Goal: Navigation & Orientation: Find specific page/section

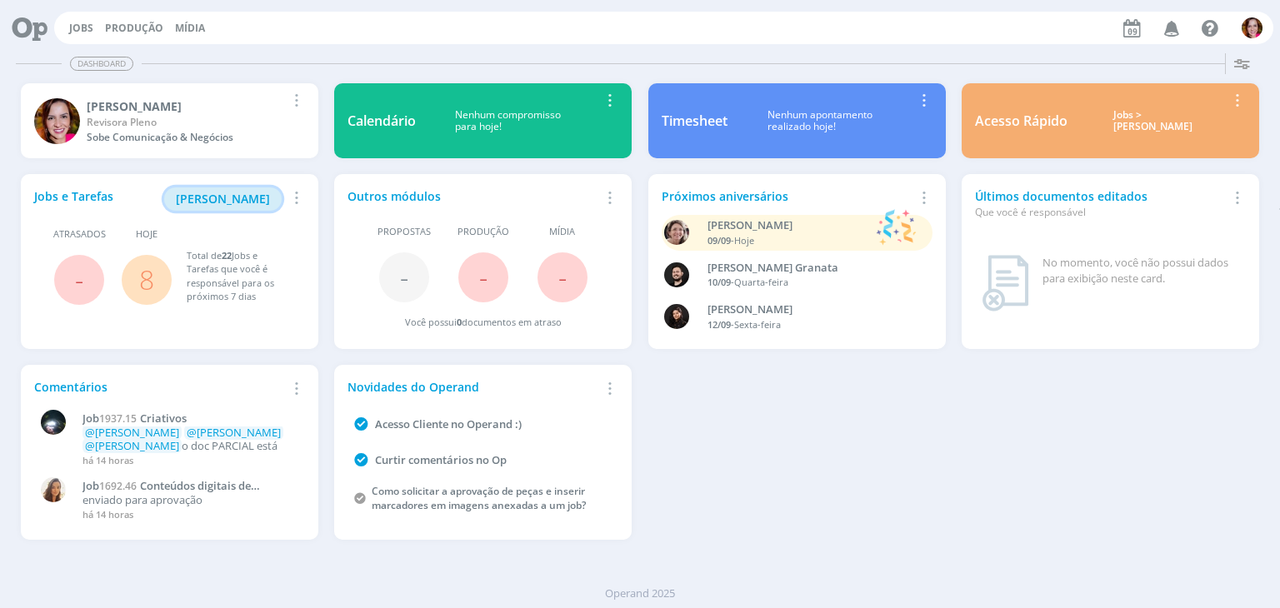
click at [211, 198] on span "[PERSON_NAME]" at bounding box center [223, 199] width 94 height 16
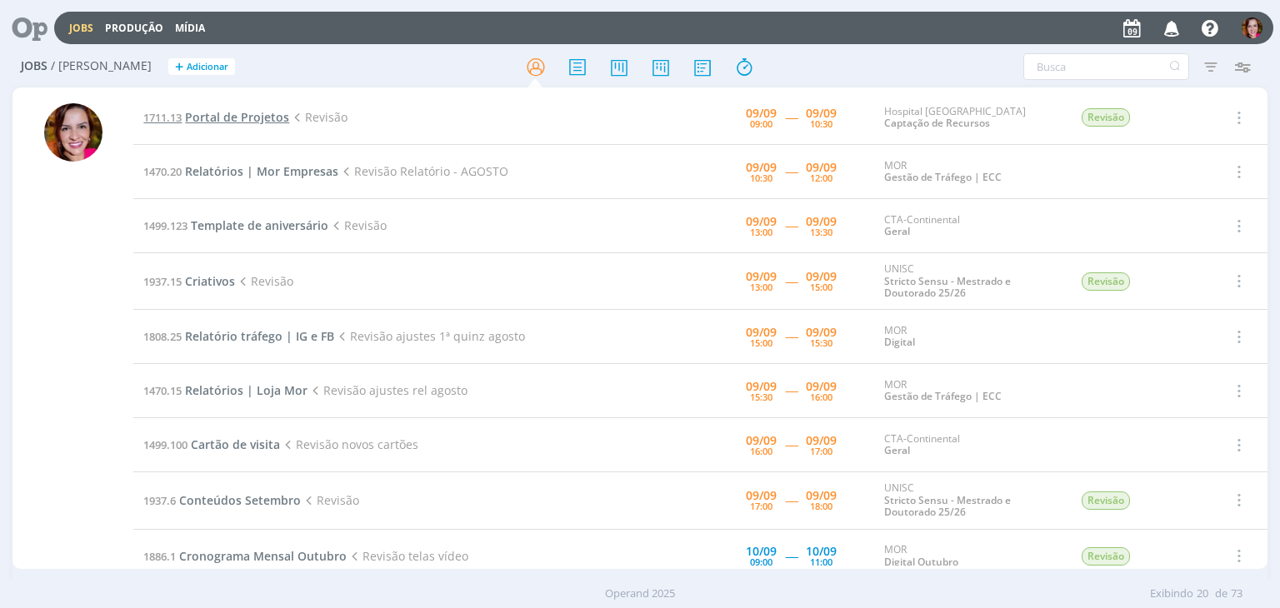
click at [258, 120] on span "Portal de Projetos" at bounding box center [237, 117] width 104 height 16
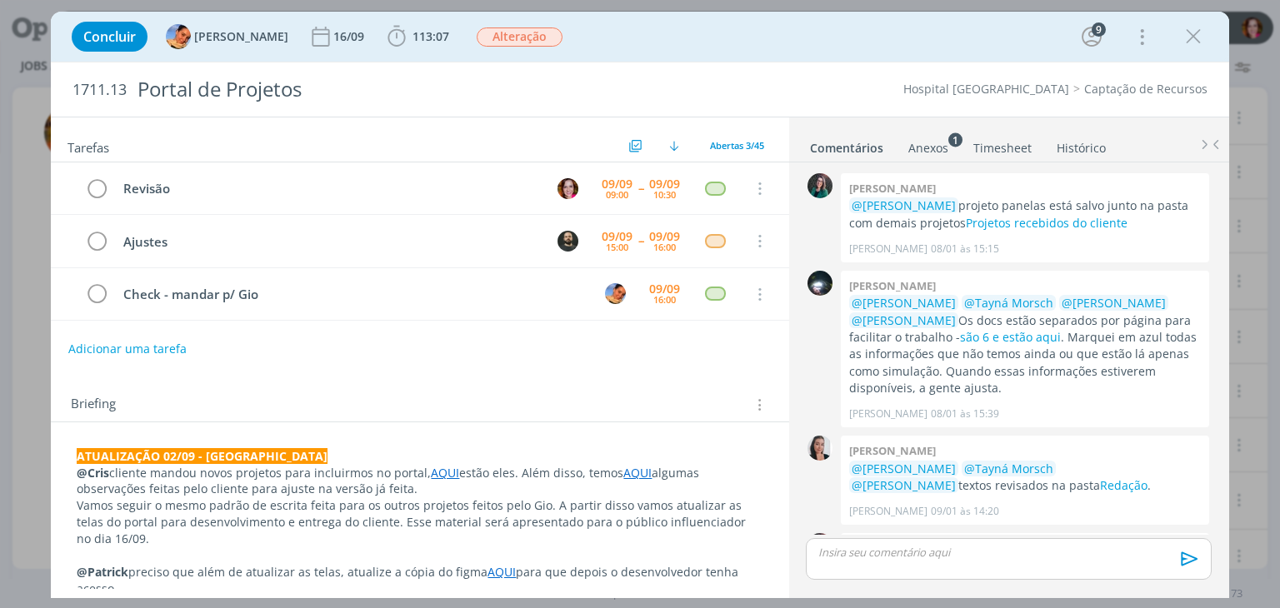
scroll to position [2512, 0]
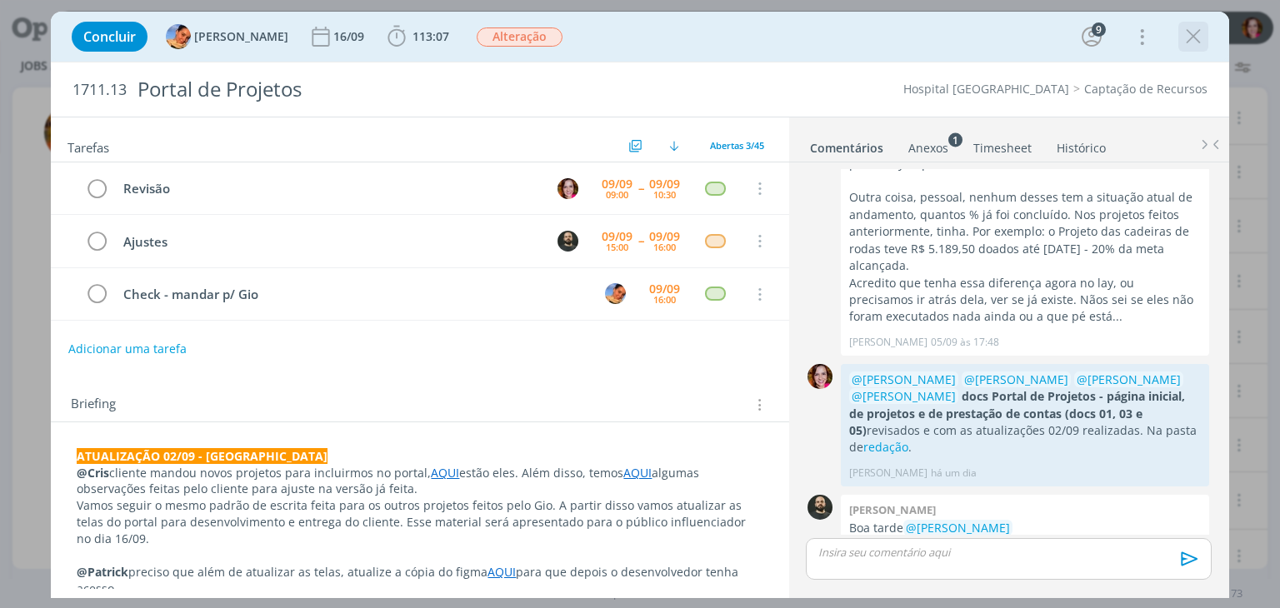
click at [1186, 43] on icon "dialog" at bounding box center [1193, 36] width 25 height 25
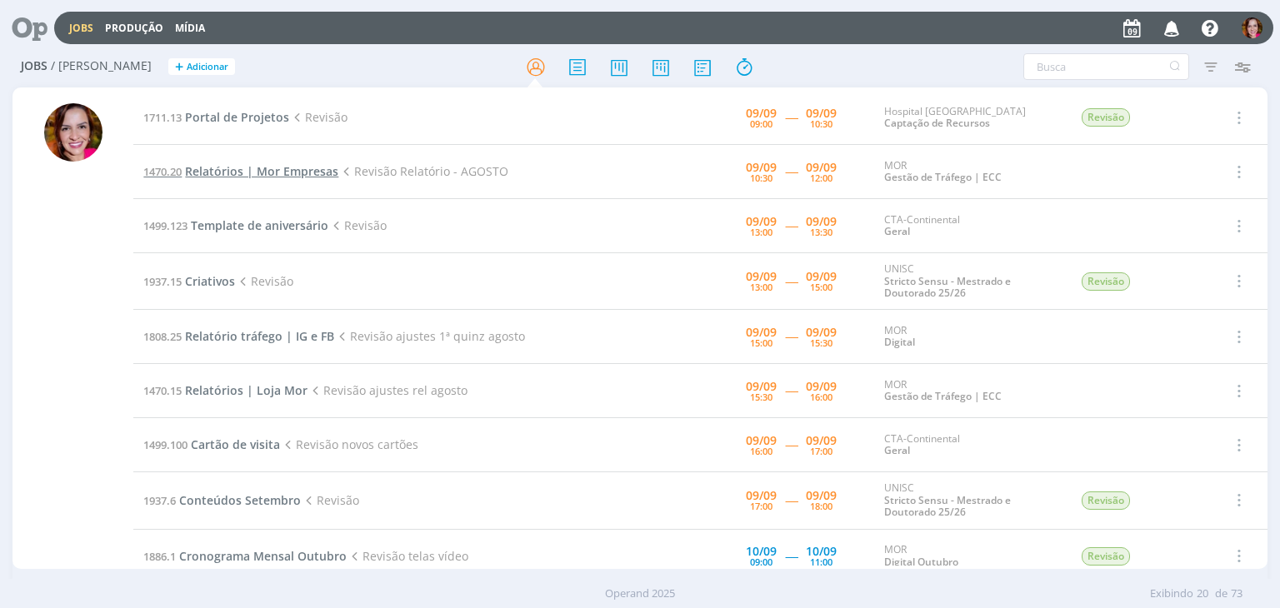
click at [258, 171] on span "Relatórios | Mor Empresas" at bounding box center [261, 171] width 153 height 16
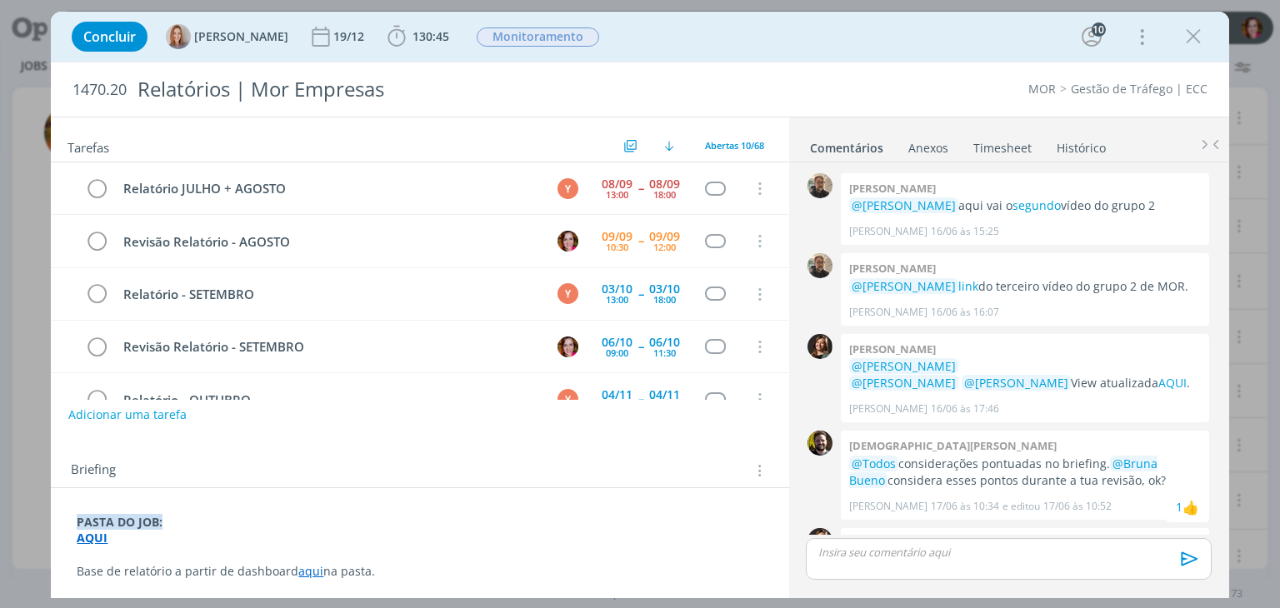
scroll to position [1543, 0]
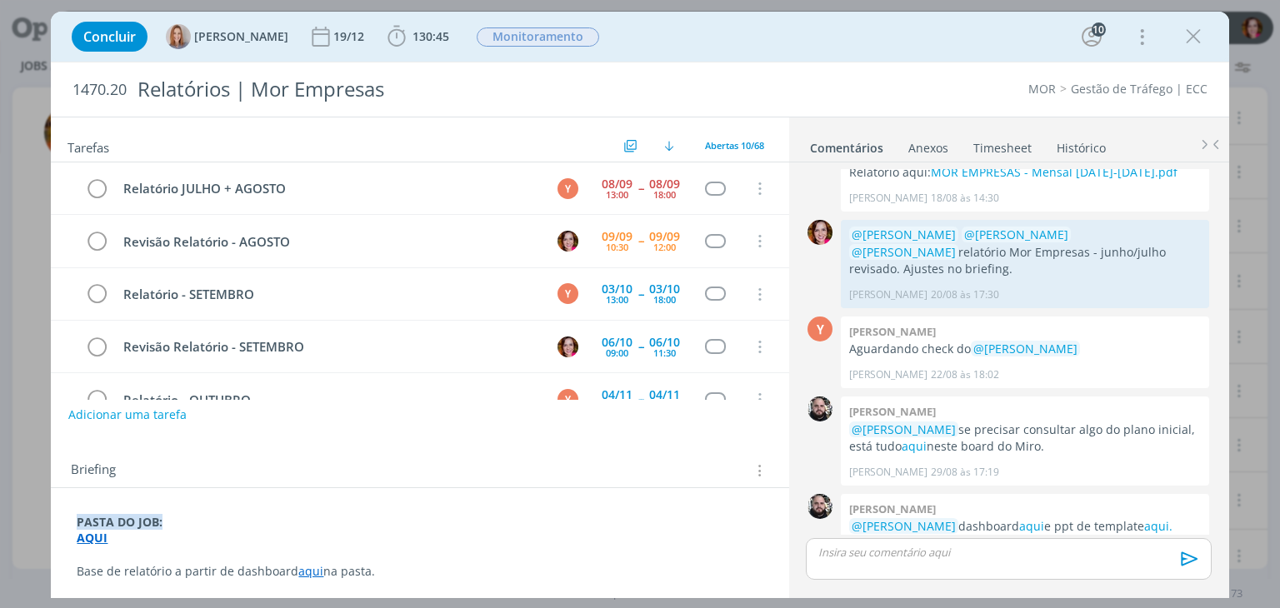
click at [89, 543] on strong "AQUI" at bounding box center [92, 538] width 31 height 16
click at [106, 539] on strong "AQUI" at bounding box center [93, 539] width 31 height 16
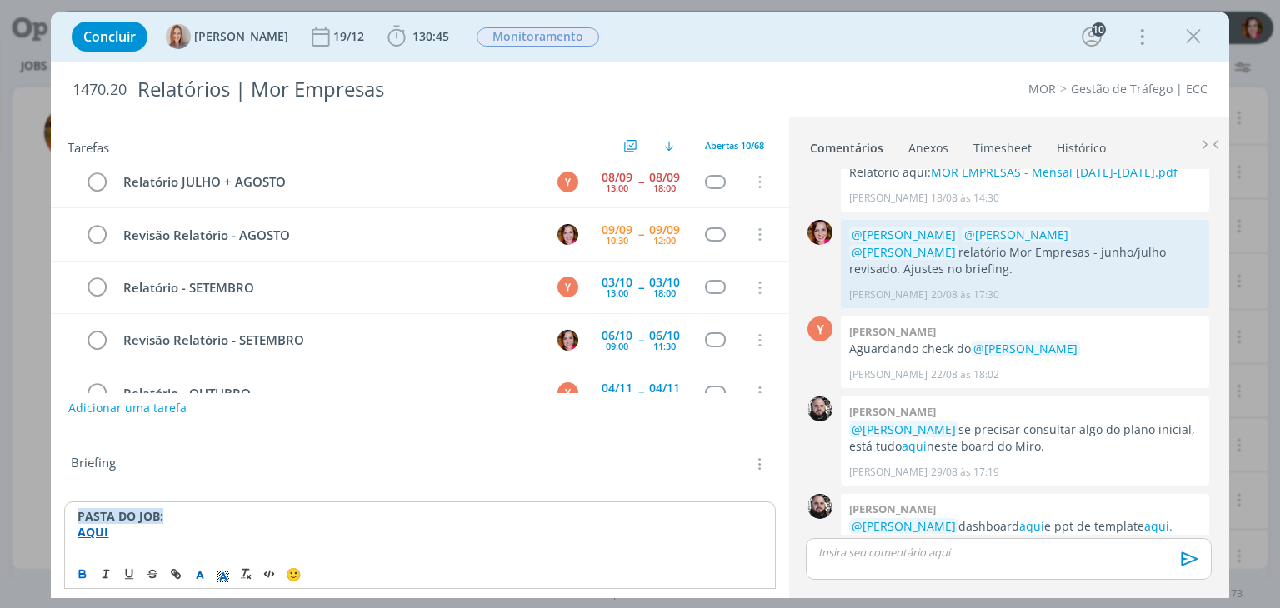
scroll to position [40, 0]
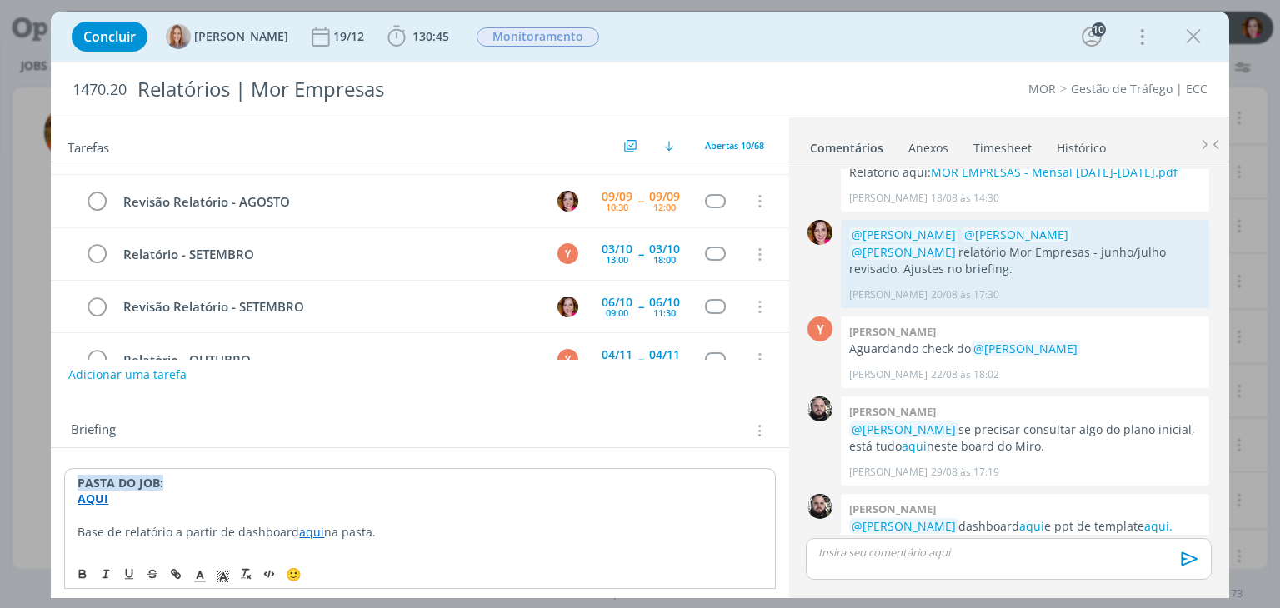
click at [90, 496] on strong "AQUI" at bounding box center [93, 499] width 31 height 16
click at [145, 525] on link "[URL][DOMAIN_NAME]" at bounding box center [186, 531] width 126 height 22
click at [1197, 38] on icon "dialog" at bounding box center [1193, 36] width 25 height 25
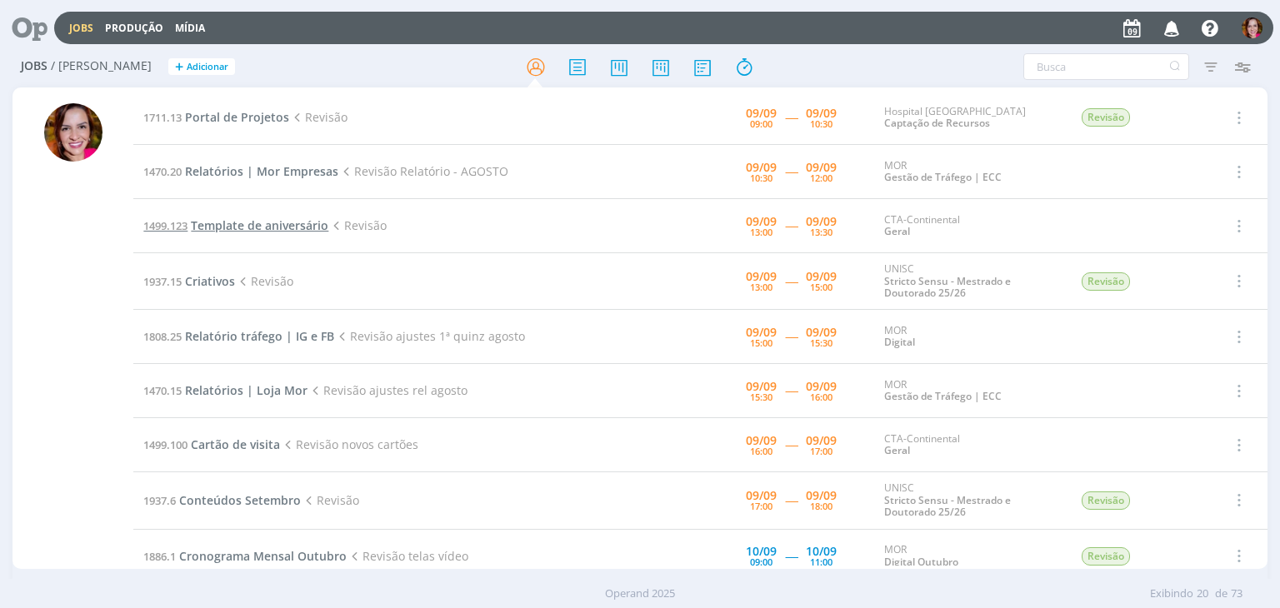
click at [267, 224] on span "Template de aniversário" at bounding box center [260, 226] width 138 height 16
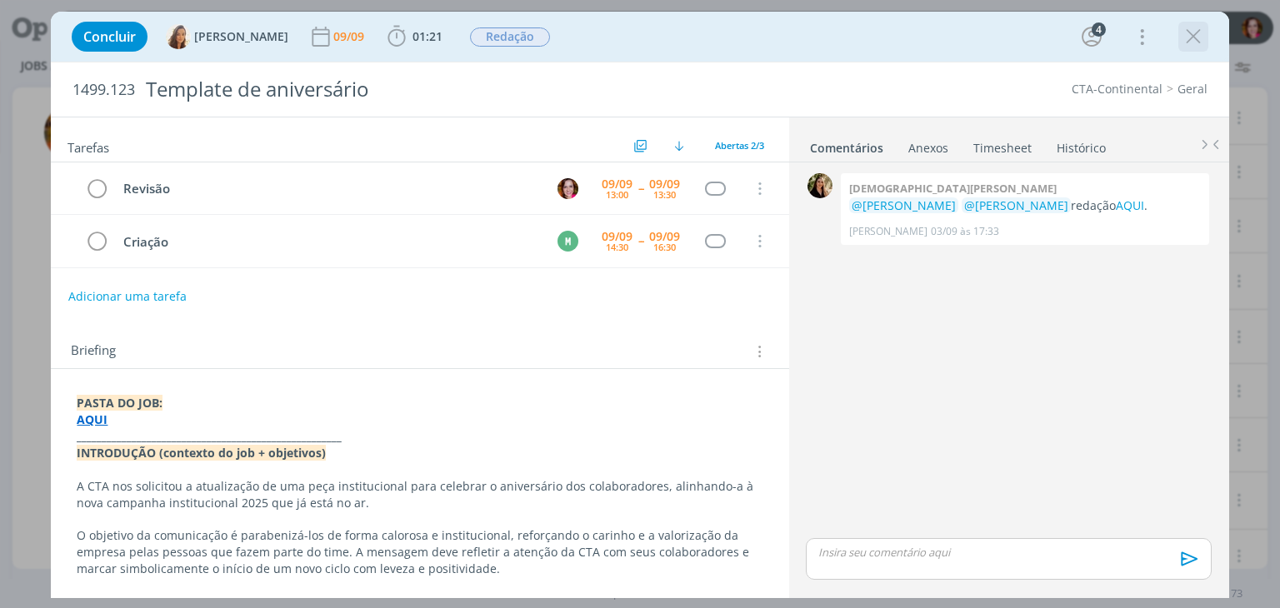
click at [1194, 45] on icon "dialog" at bounding box center [1193, 36] width 25 height 25
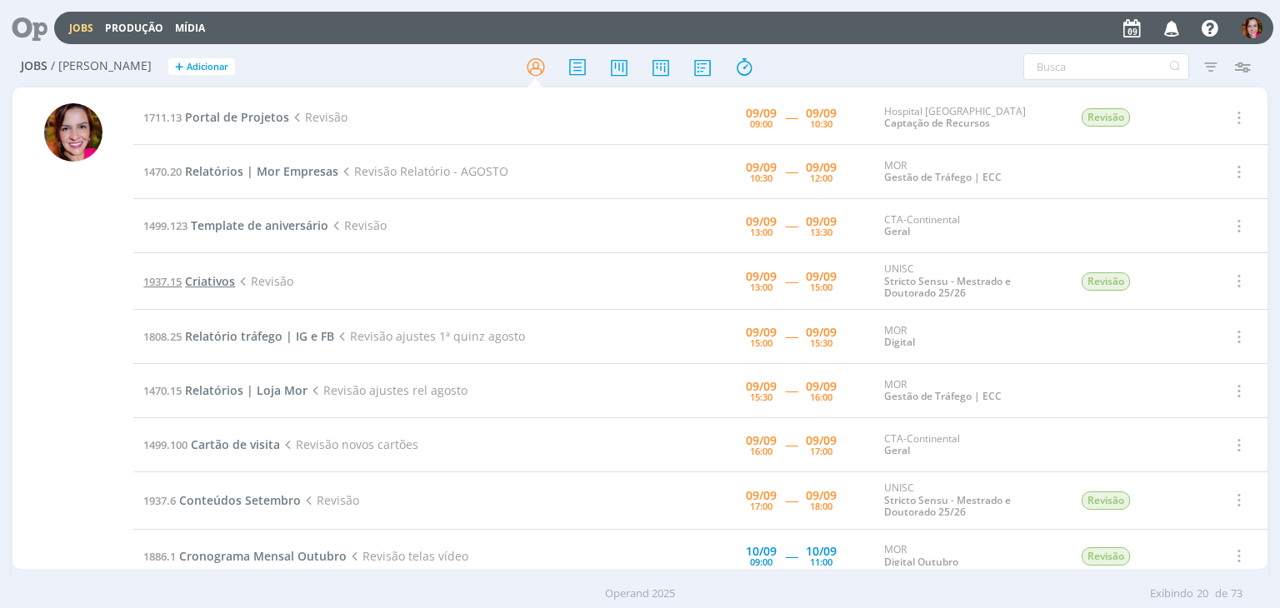
click at [213, 280] on span "Criativos" at bounding box center [210, 281] width 50 height 16
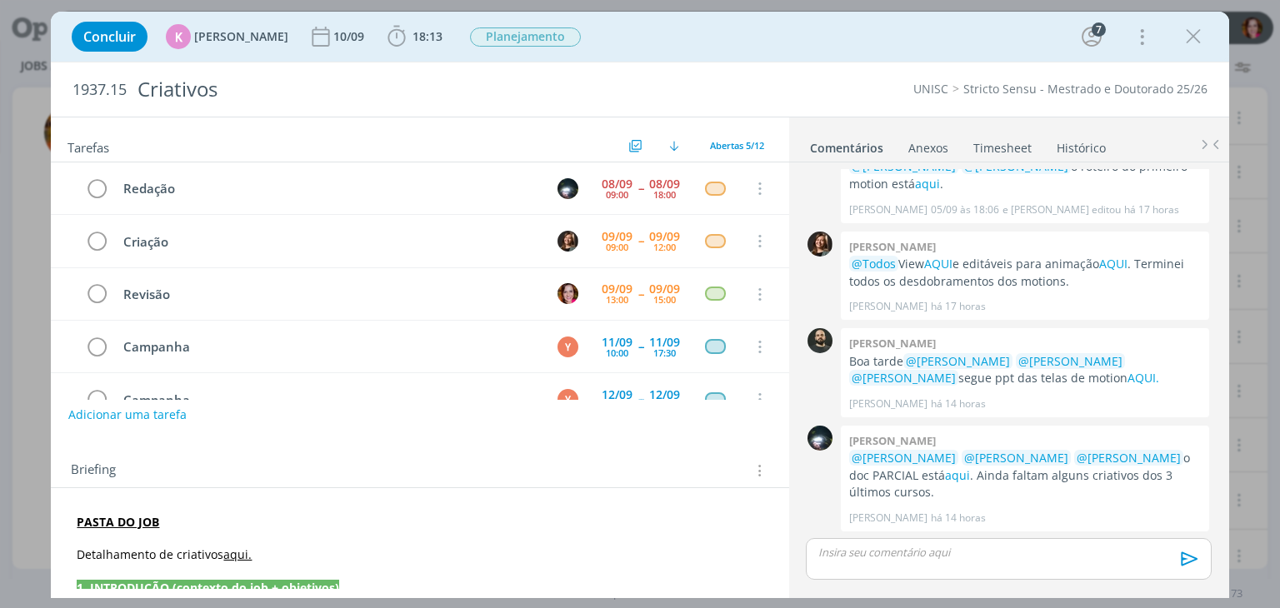
scroll to position [37, 0]
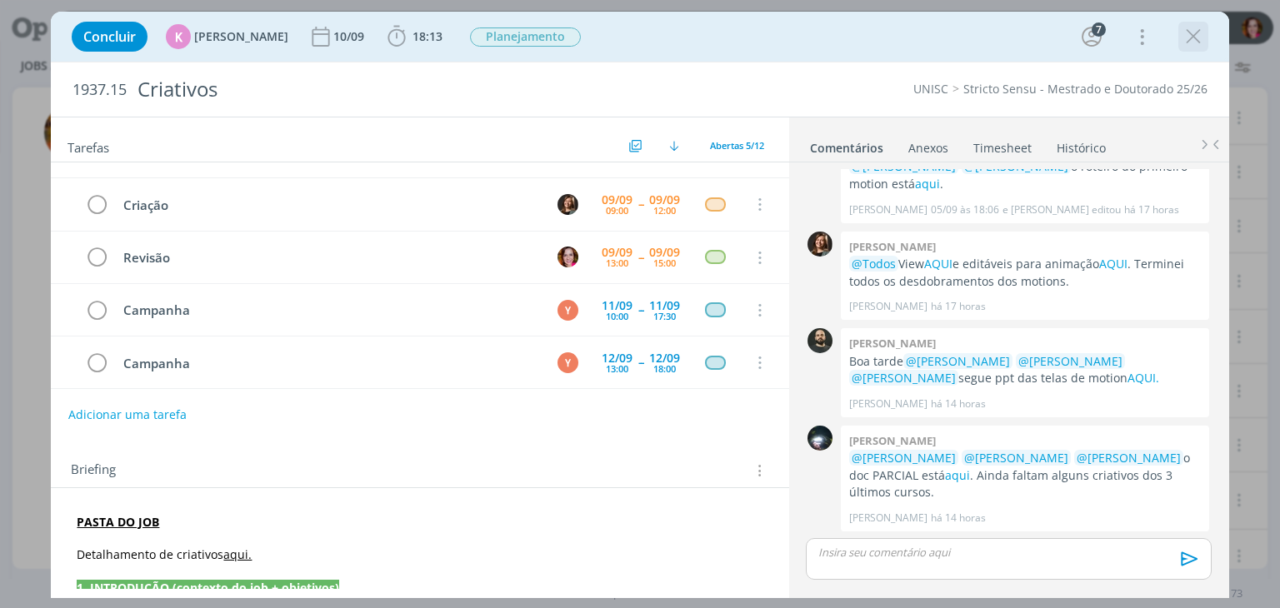
click at [1194, 36] on icon "dialog" at bounding box center [1193, 36] width 25 height 25
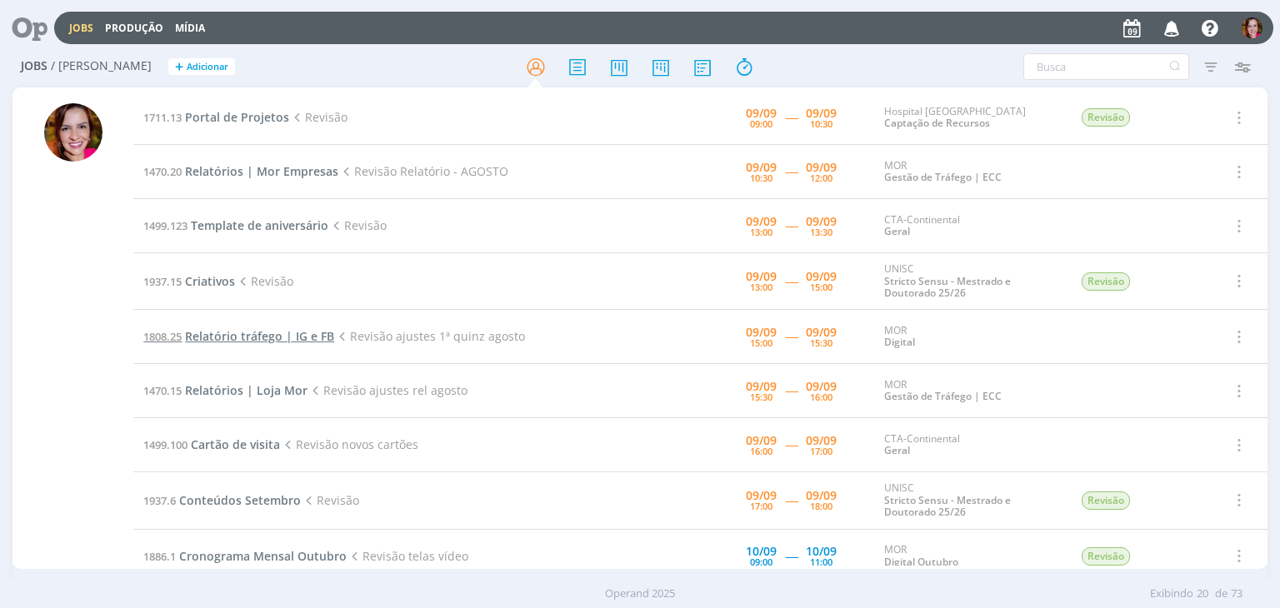
click at [253, 333] on span "Relatório tráfego | IG e FB" at bounding box center [259, 336] width 149 height 16
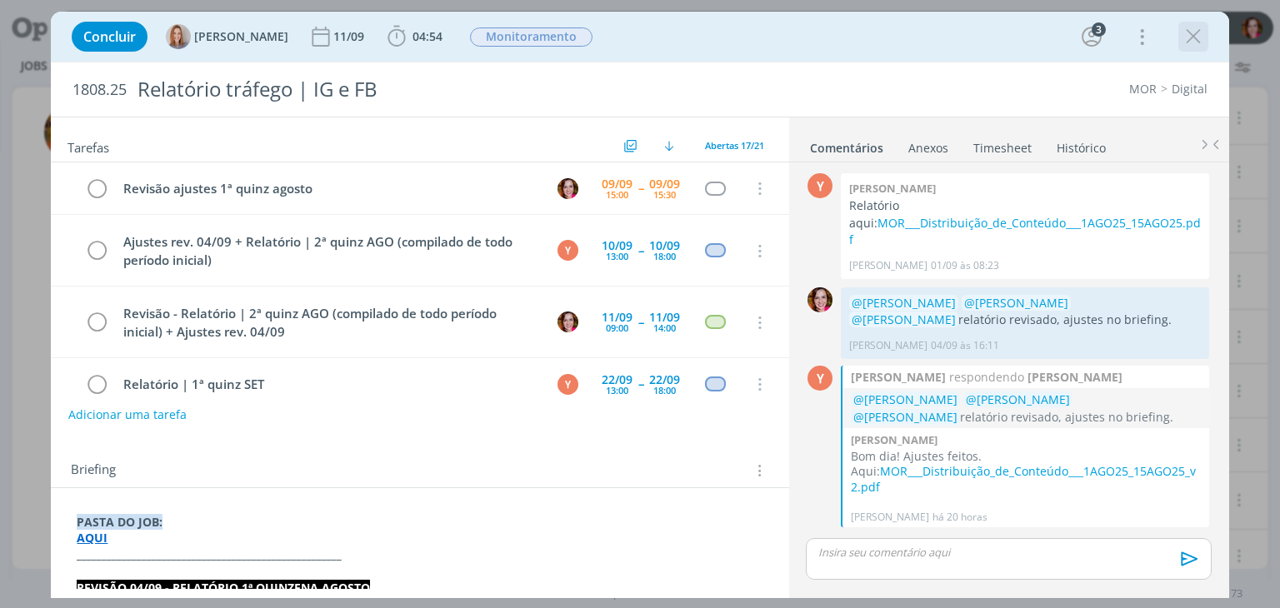
click at [1188, 38] on icon "dialog" at bounding box center [1193, 36] width 25 height 25
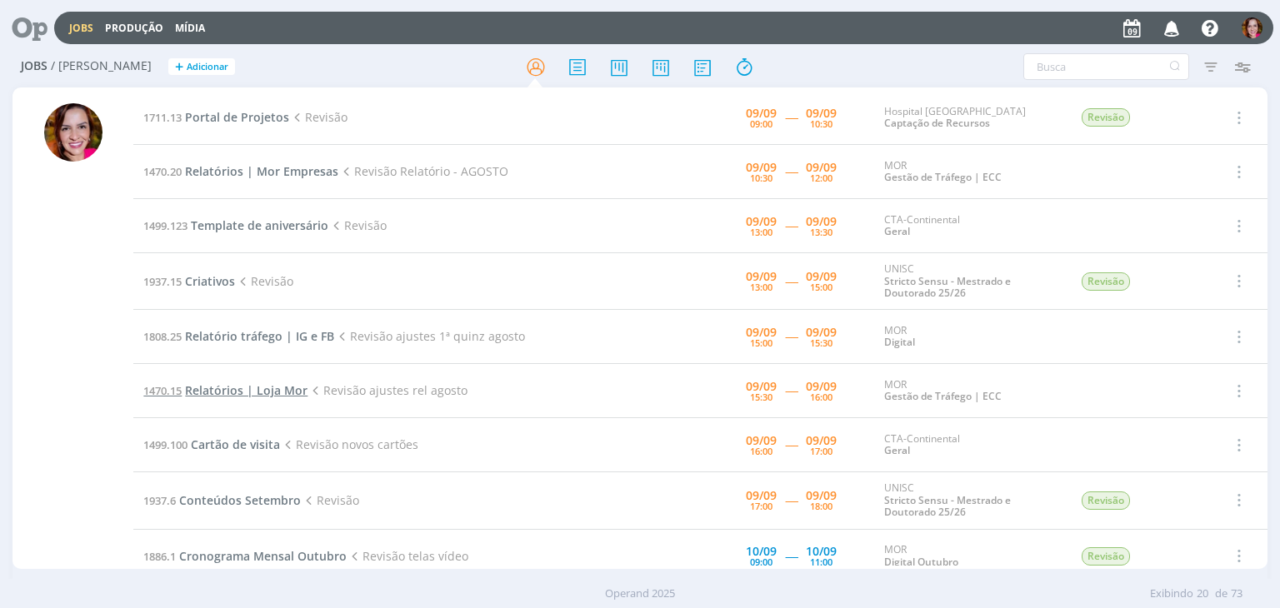
click at [238, 389] on span "Relatórios | Loja Mor" at bounding box center [246, 391] width 123 height 16
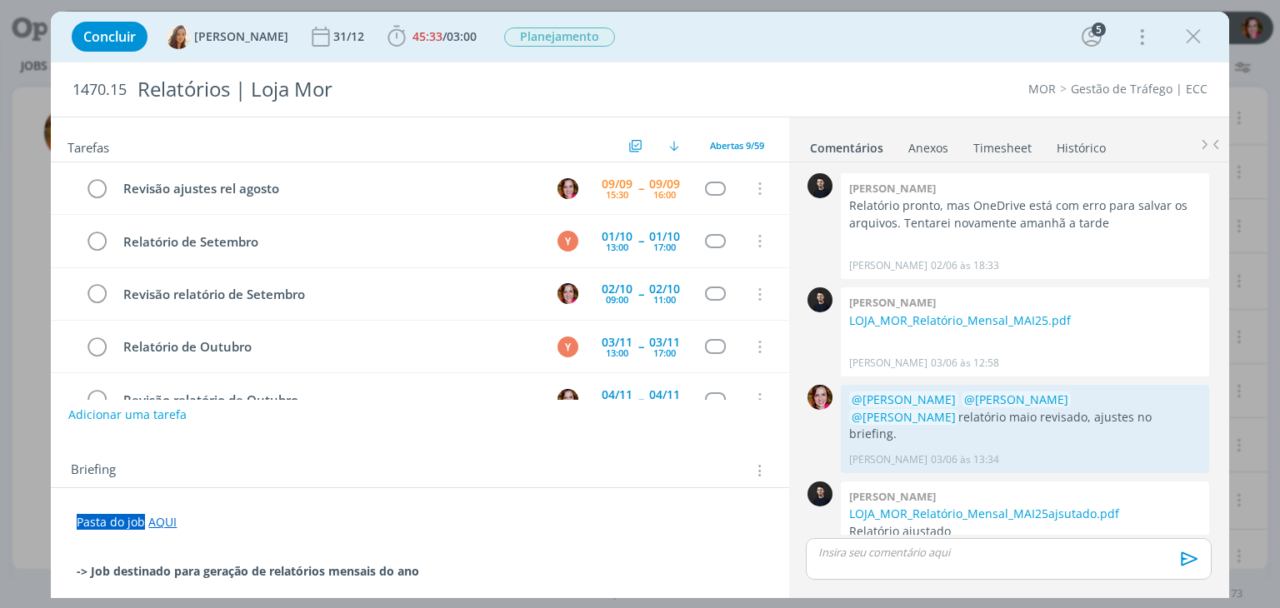
scroll to position [1526, 0]
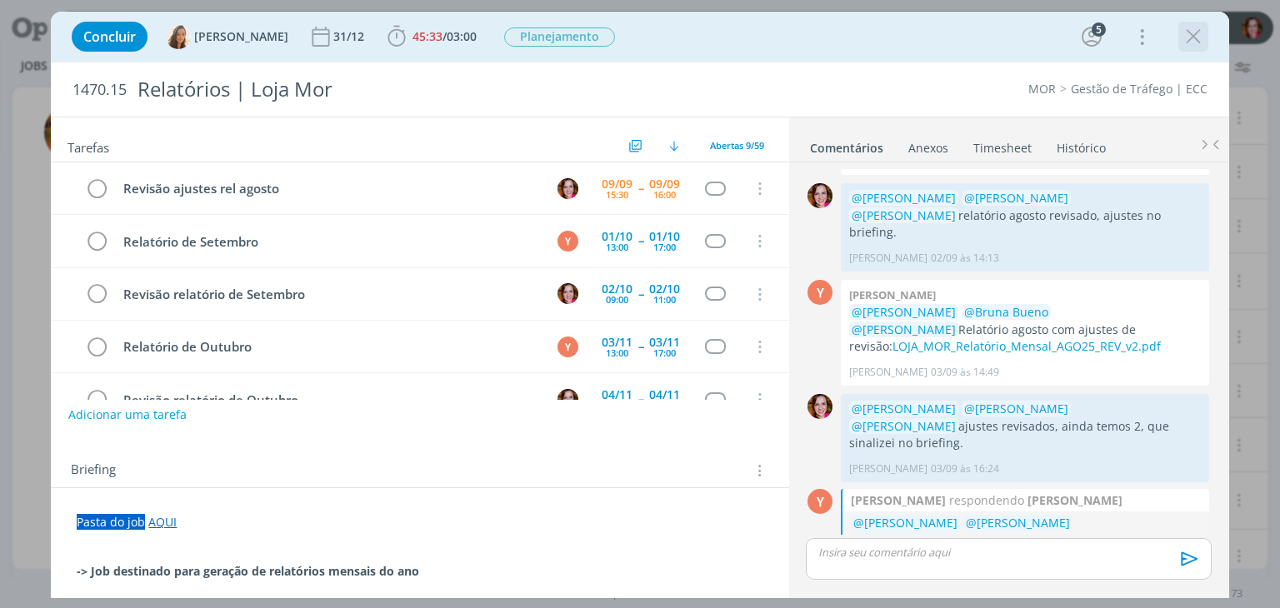
click at [1194, 41] on icon "dialog" at bounding box center [1193, 36] width 25 height 25
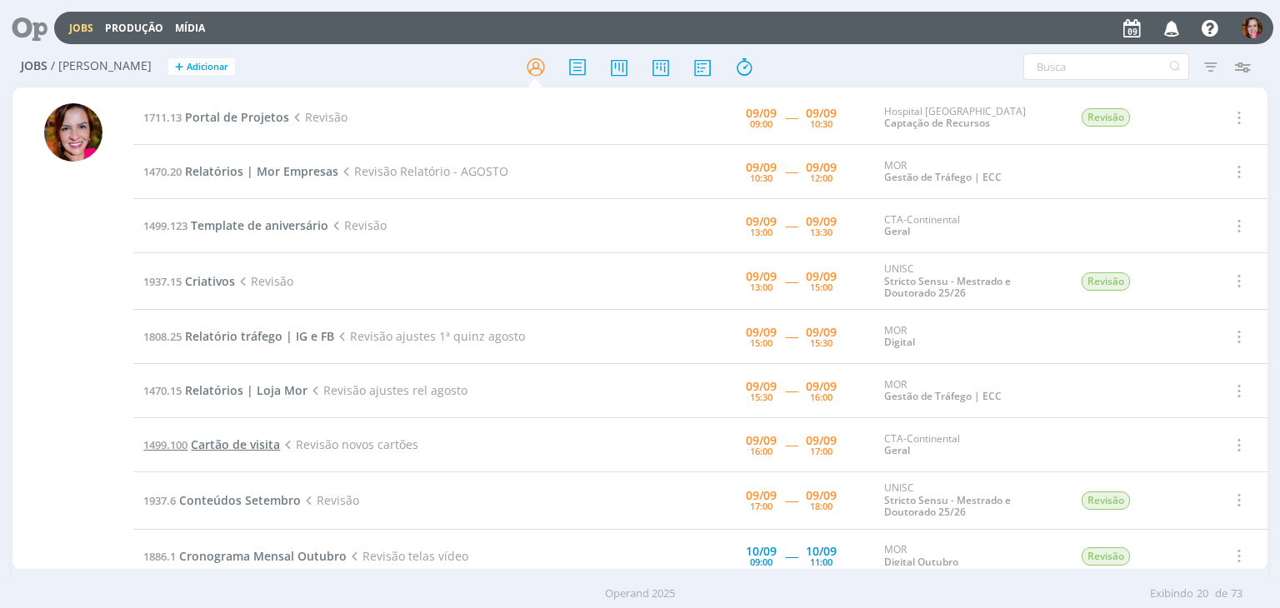
click at [221, 448] on span "Cartão de visita" at bounding box center [235, 445] width 89 height 16
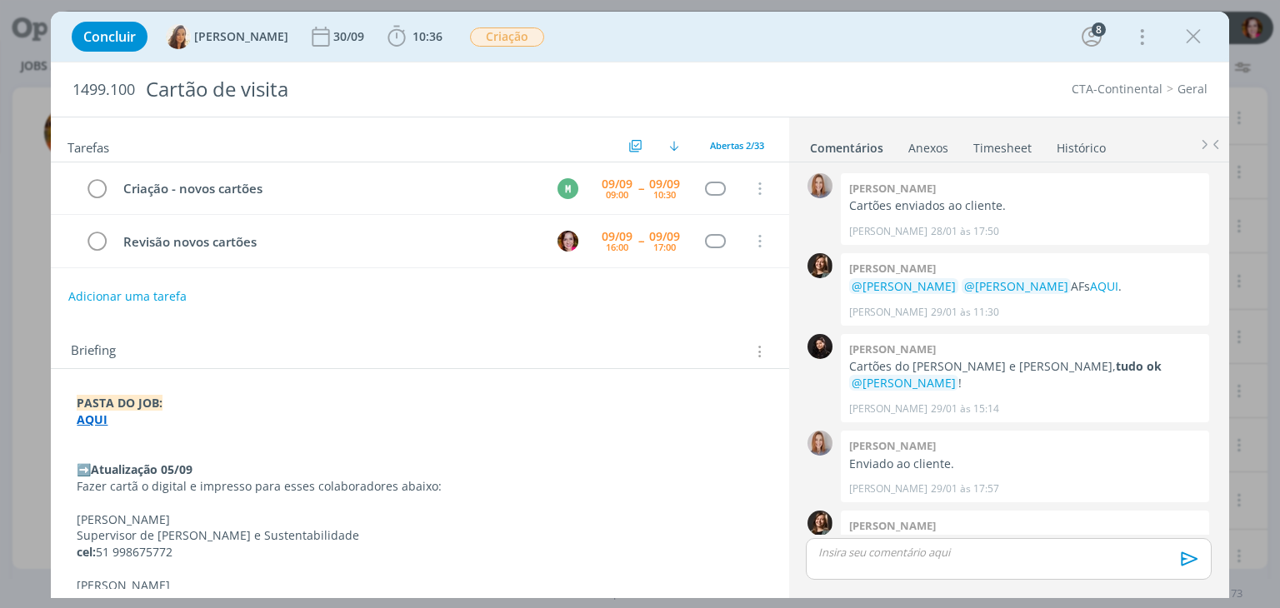
scroll to position [1370, 0]
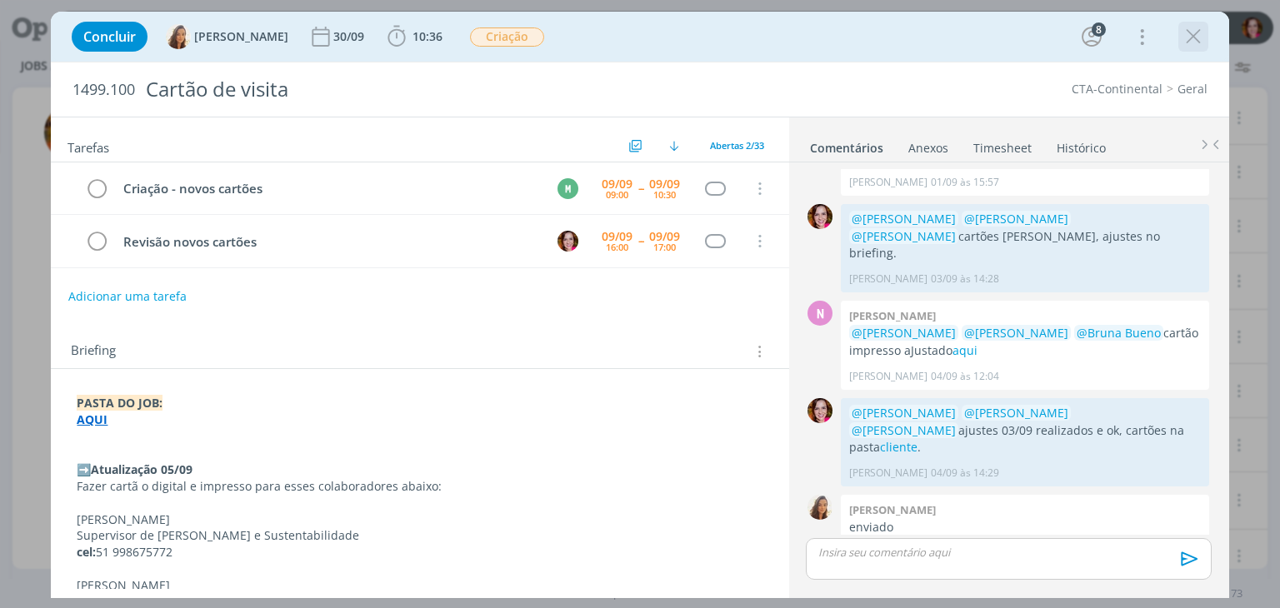
click at [1197, 38] on icon "dialog" at bounding box center [1193, 36] width 25 height 25
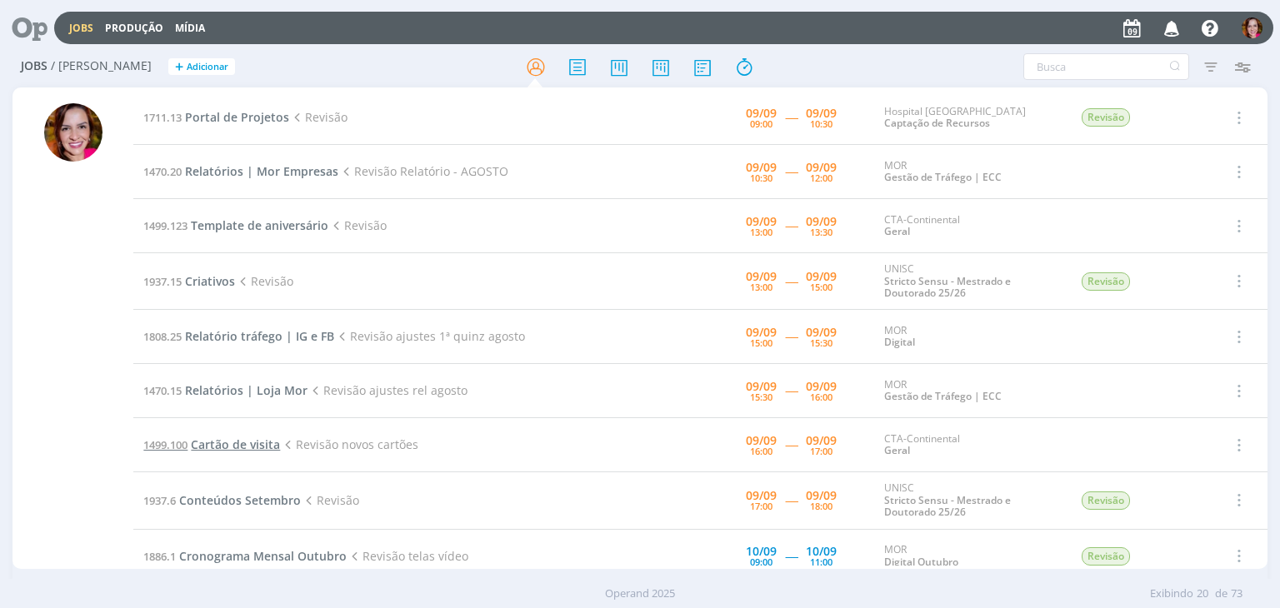
click at [247, 444] on span "Cartão de visita" at bounding box center [235, 445] width 89 height 16
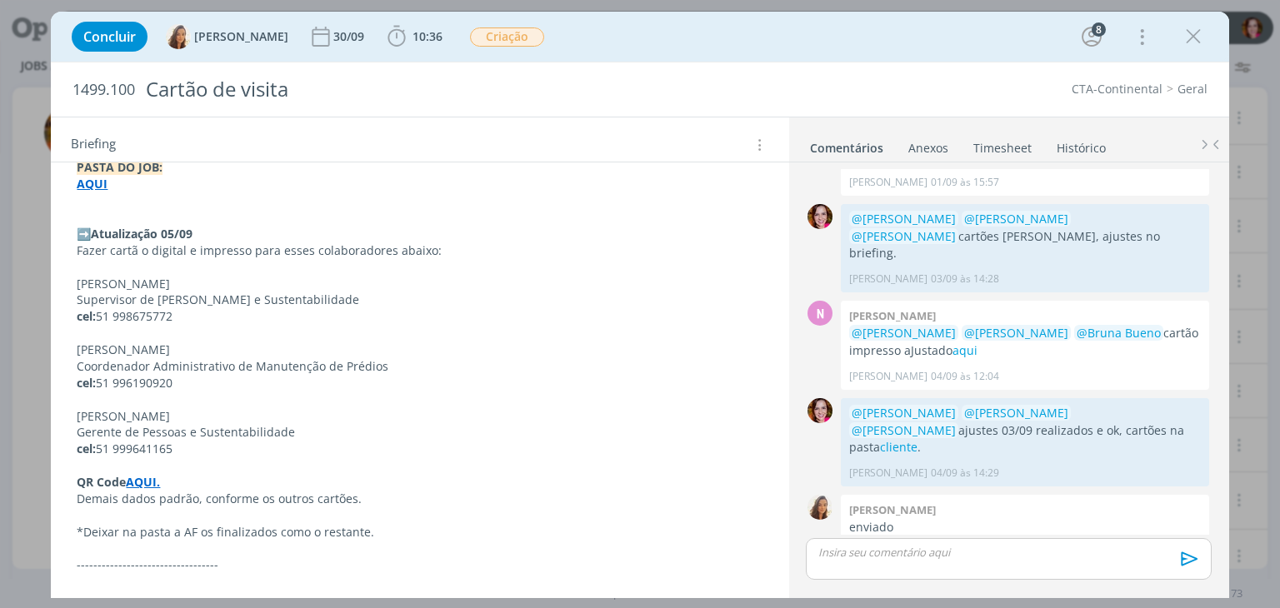
scroll to position [263, 0]
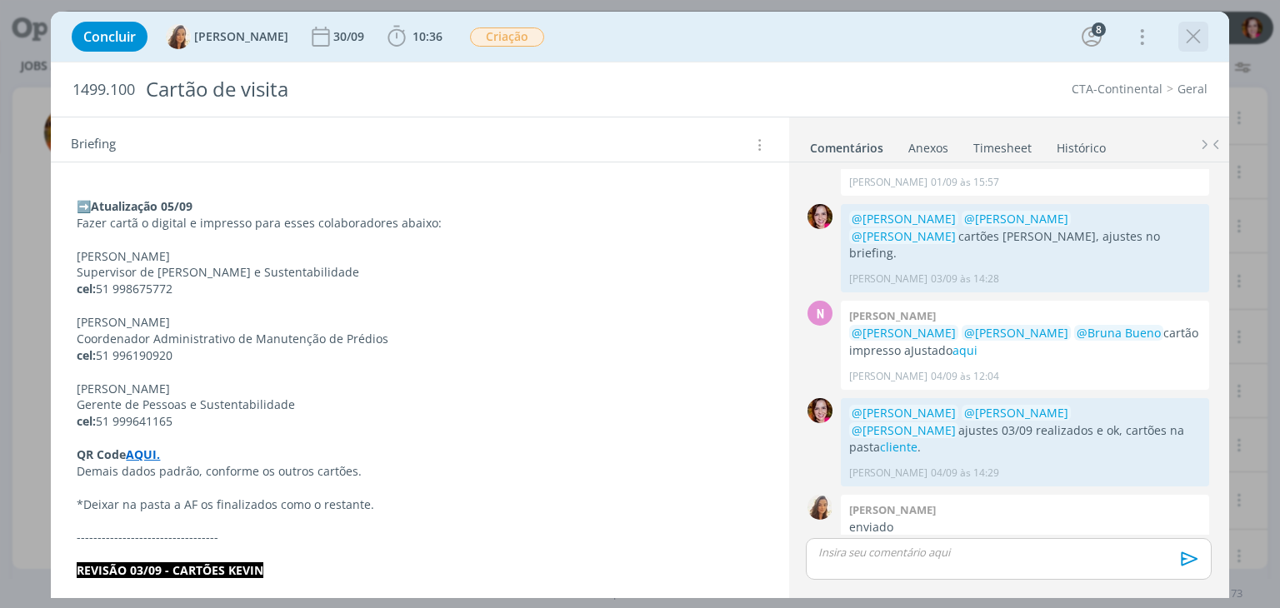
click at [1187, 43] on icon "dialog" at bounding box center [1193, 36] width 25 height 25
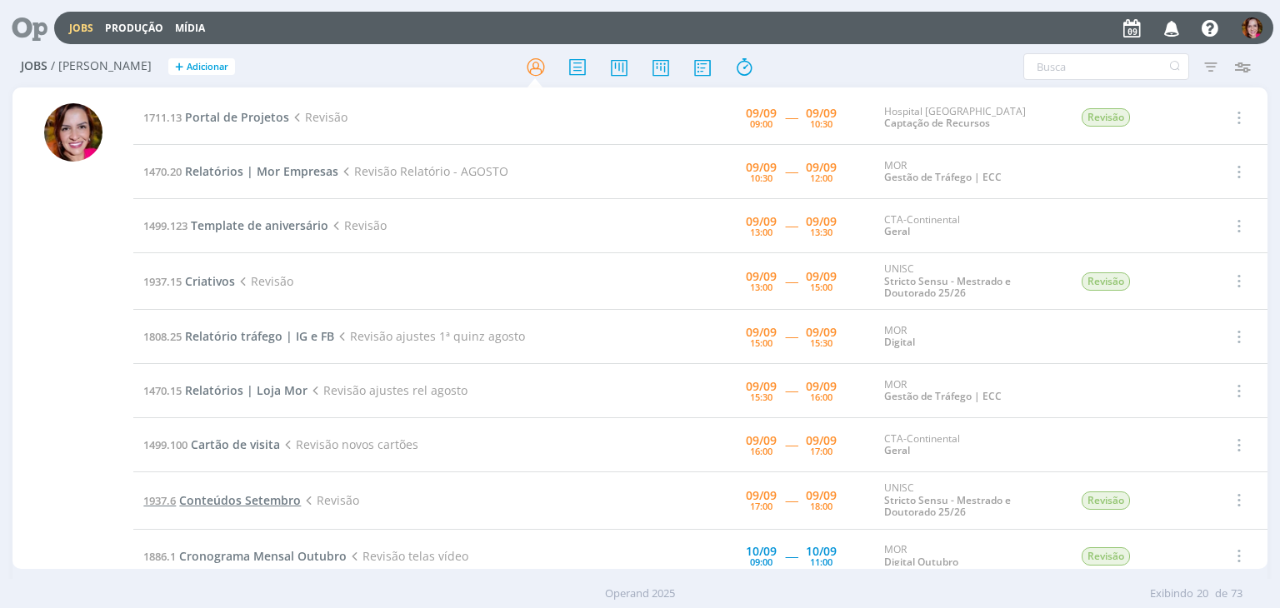
click at [268, 501] on span "Conteúdos Setembro" at bounding box center [240, 501] width 122 height 16
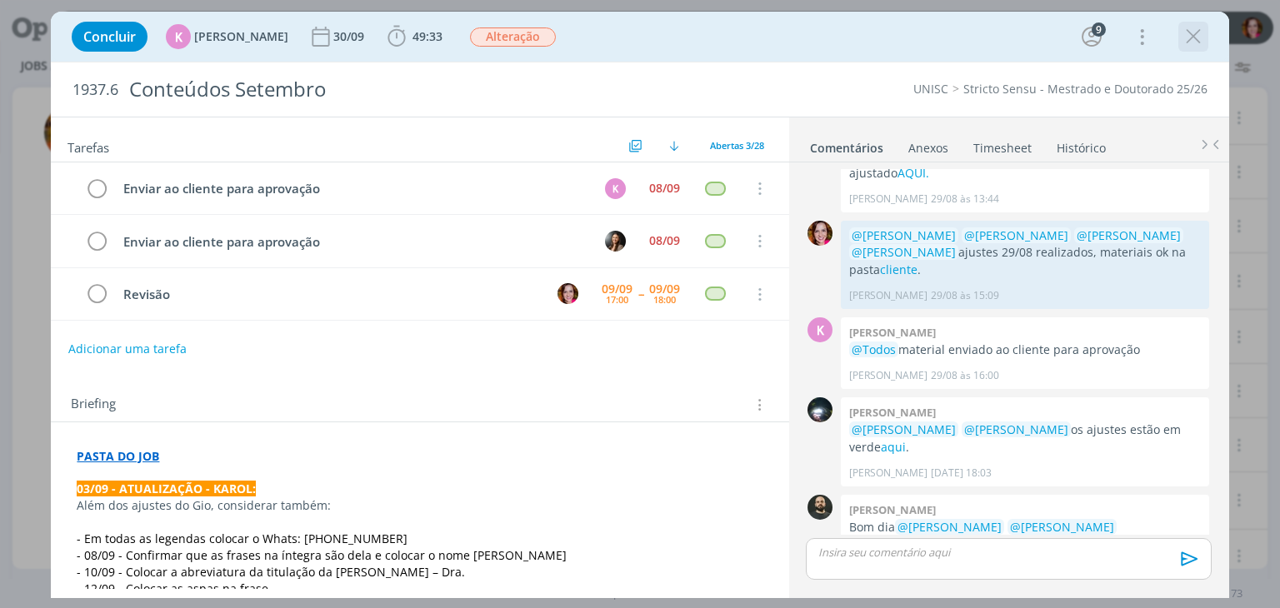
click at [1185, 35] on icon "dialog" at bounding box center [1193, 36] width 25 height 25
